Goal: Download file/media

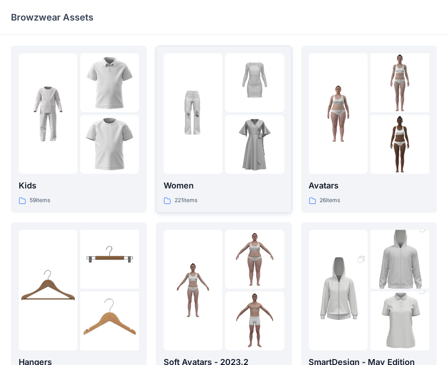
click at [264, 164] on img at bounding box center [254, 144] width 59 height 59
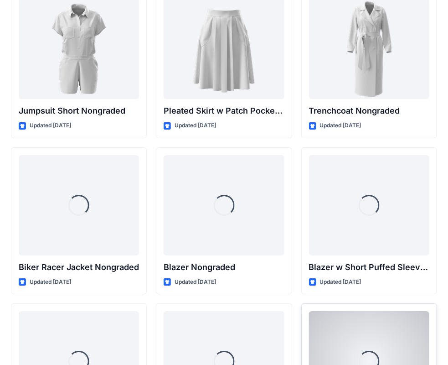
scroll to position [9346, 0]
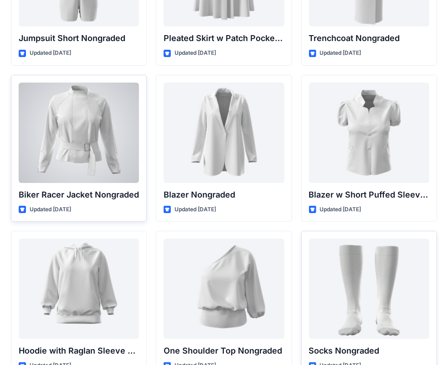
click at [70, 125] on div at bounding box center [79, 133] width 120 height 100
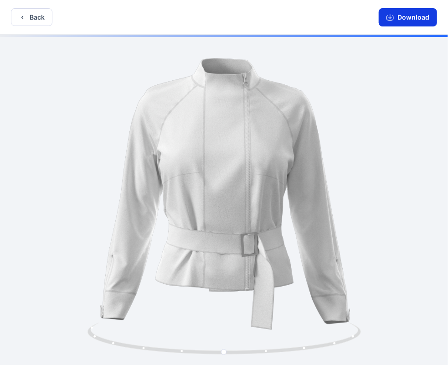
click at [405, 18] on button "Download" at bounding box center [408, 17] width 58 height 18
